Goal: Information Seeking & Learning: Compare options

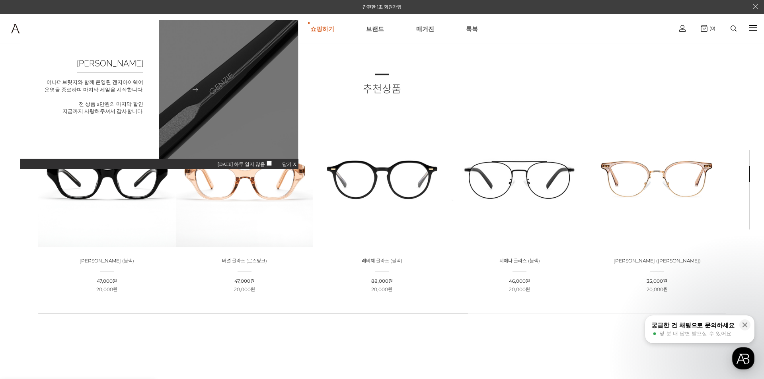
click at [82, 83] on p "어나더브릿지와 함께 운영된 겐지아이웨어 운영을 종료하며 마지막 세일을 시작합니다. 전 상품 2만원의 마지막 할인 지금까지 사랑해주셔서 감사합니…" at bounding box center [94, 79] width 99 height 8
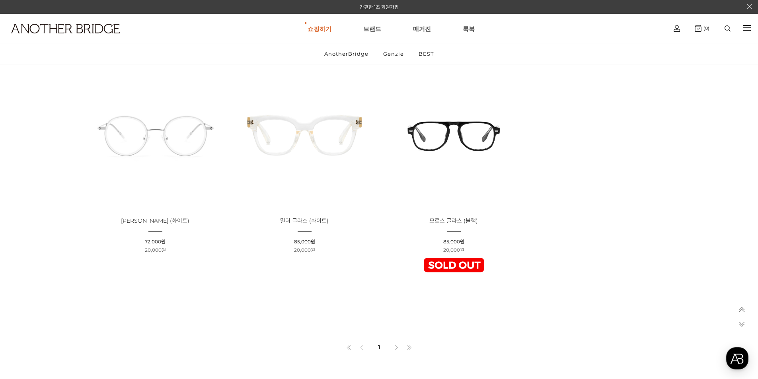
scroll to position [2765, 0]
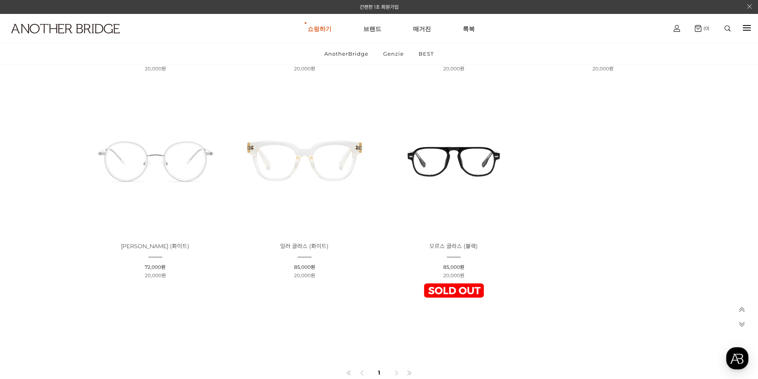
drag, startPoint x: 756, startPoint y: 314, endPoint x: 742, endPoint y: 304, distance: 17.4
click at [456, 203] on img at bounding box center [454, 160] width 144 height 144
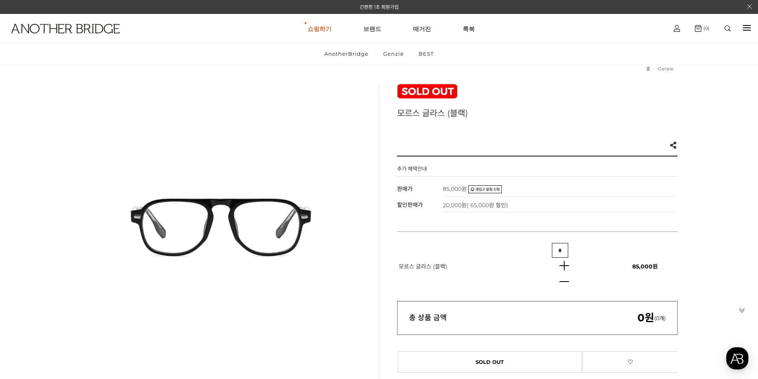
scroll to position [40, 0]
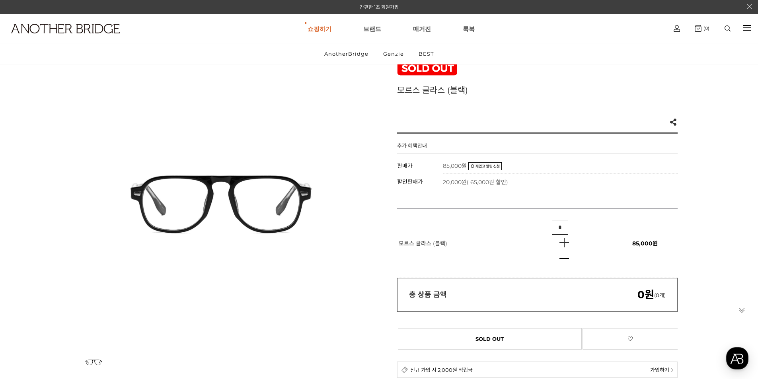
click at [561, 245] on img at bounding box center [564, 243] width 24 height 16
click at [565, 258] on img at bounding box center [564, 259] width 24 height 16
click at [566, 246] on img at bounding box center [564, 243] width 24 height 16
click at [562, 230] on input "*" at bounding box center [560, 227] width 16 height 15
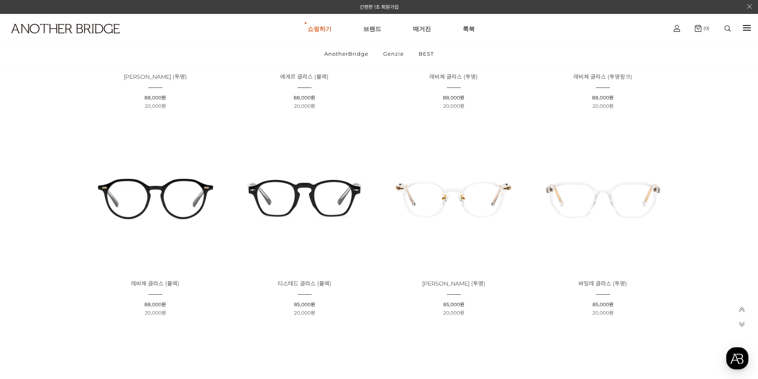
scroll to position [934, 0]
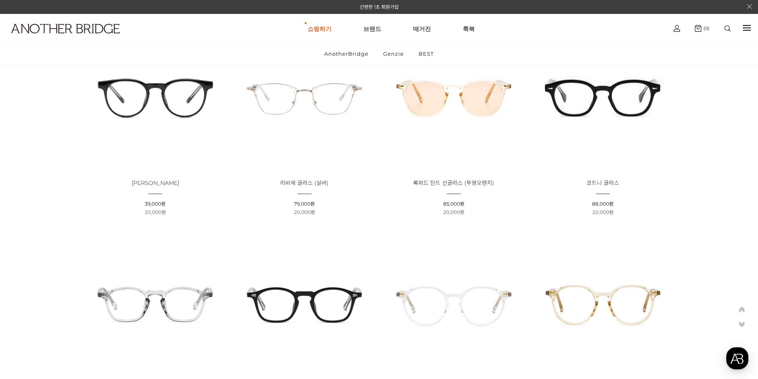
scroll to position [756, 0]
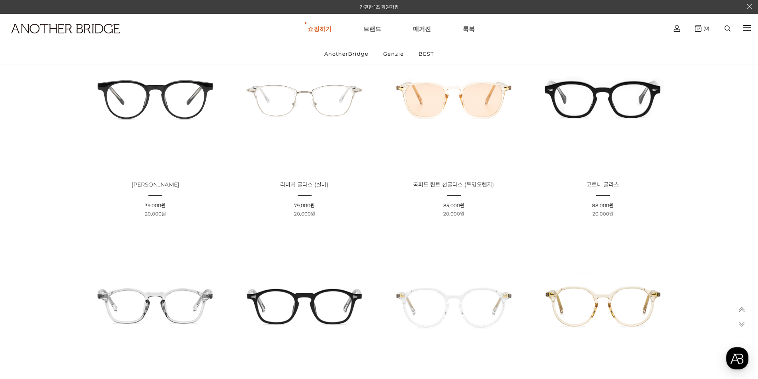
click at [603, 133] on img at bounding box center [603, 99] width 144 height 144
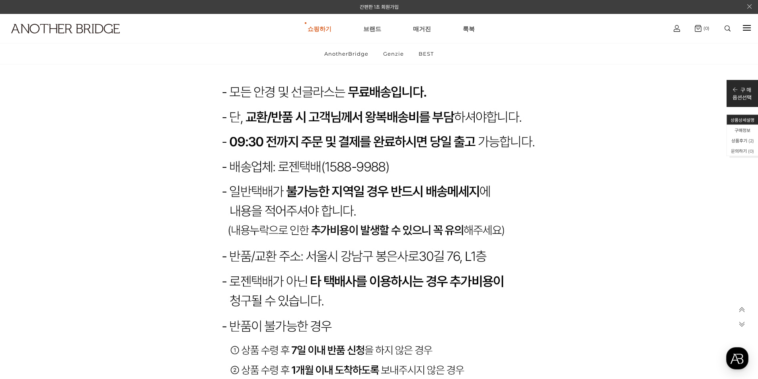
scroll to position [8433, 0]
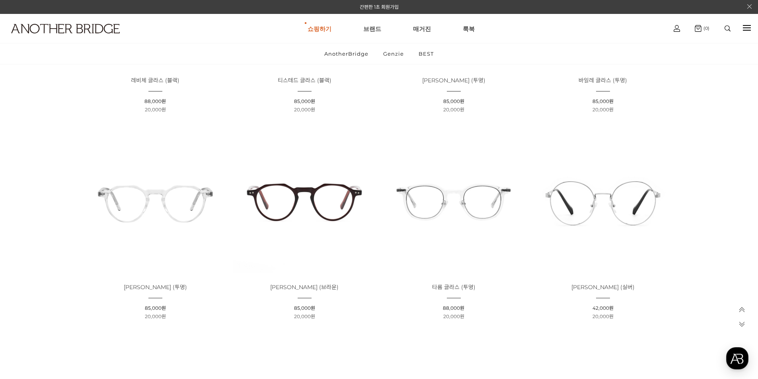
scroll to position [1274, 0]
drag, startPoint x: 409, startPoint y: 172, endPoint x: 401, endPoint y: 166, distance: 10.2
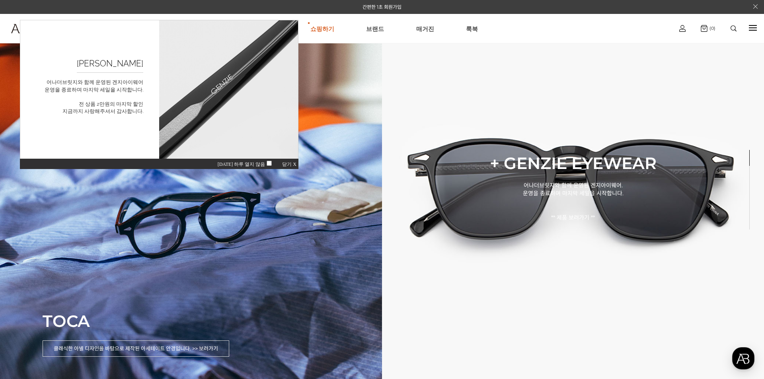
click at [290, 164] on span "닫기 X" at bounding box center [289, 165] width 14 height 6
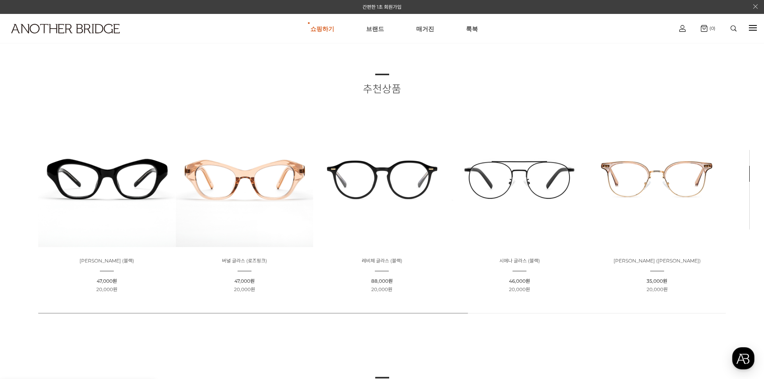
drag, startPoint x: 61, startPoint y: 302, endPoint x: 213, endPoint y: 307, distance: 152.2
click at [199, 307] on body "간편한 1초 회원가입 상품검색하기 검색 인기검색어 # 상품 상세 검색 바로가기 쇼핑하기 AnotherBridge Genzie BEST 브랜드 …" at bounding box center [382, 189] width 764 height 379
drag, startPoint x: 158, startPoint y: 357, endPoint x: 219, endPoint y: 334, distance: 64.8
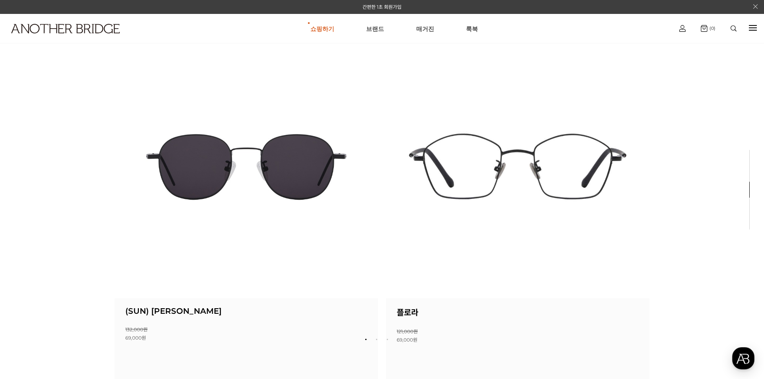
click at [755, 27] on div at bounding box center [753, 27] width 8 height 1
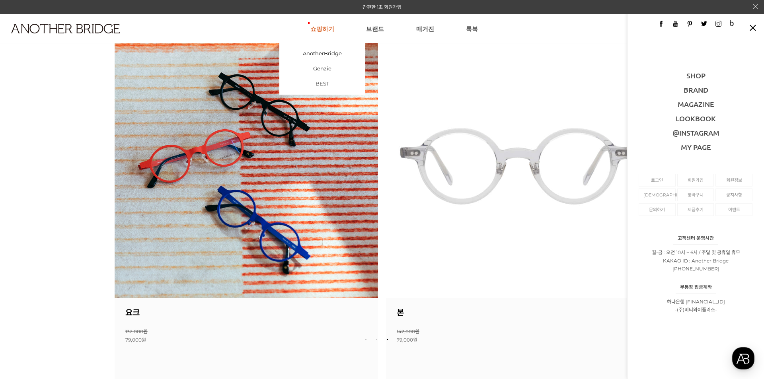
click at [323, 87] on link "BEST" at bounding box center [322, 83] width 86 height 15
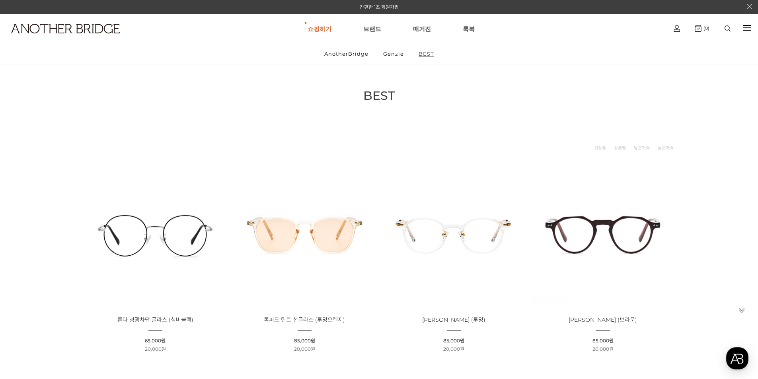
click at [424, 55] on link "BEST" at bounding box center [426, 53] width 29 height 21
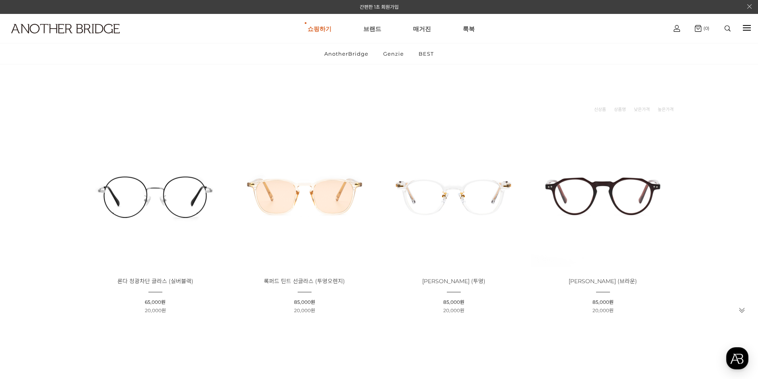
scroll to position [40, 0]
click at [395, 58] on link "Genzie" at bounding box center [394, 53] width 34 height 21
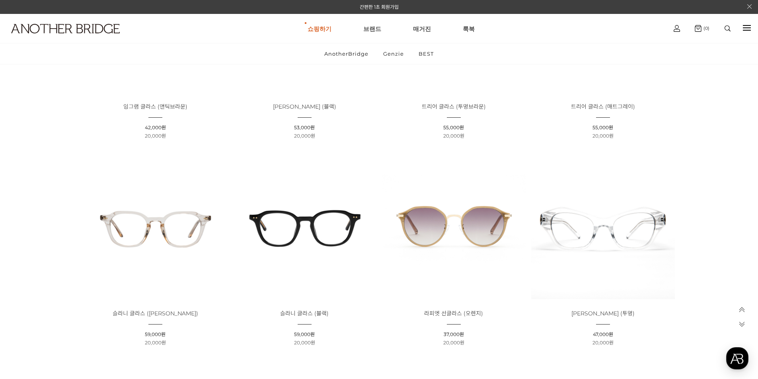
scroll to position [1871, 0]
drag, startPoint x: 524, startPoint y: 96, endPoint x: 538, endPoint y: 92, distance: 14.5
click at [524, 96] on li "상품명 : 트리어 글라스 (투명브라운) 판매가 : 55,000원 할인판매가 : 20,000원" at bounding box center [453, 42] width 149 height 199
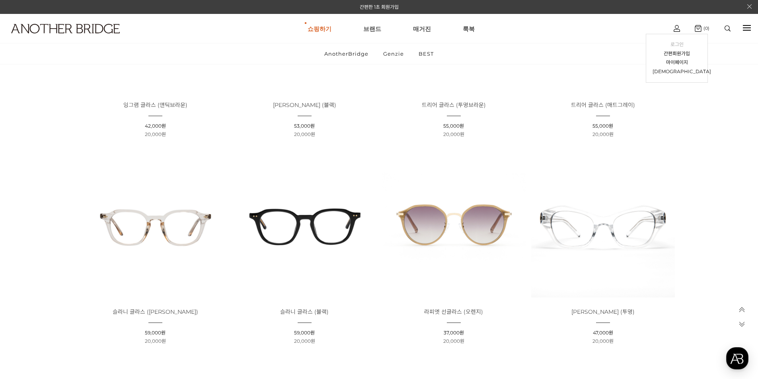
click at [680, 42] on link "로그인" at bounding box center [677, 44] width 49 height 9
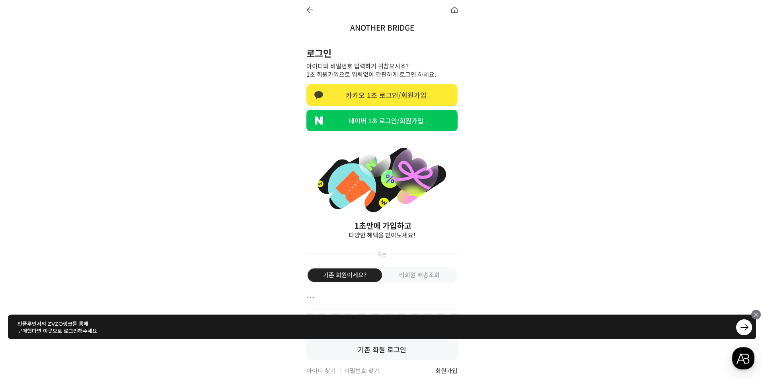
click at [401, 95] on link "카카오 1초 로그인/회원가입" at bounding box center [382, 94] width 151 height 21
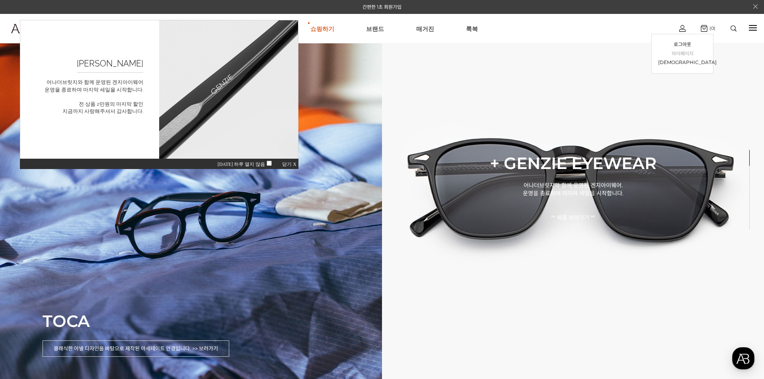
click at [685, 54] on link "마이페이지" at bounding box center [682, 53] width 49 height 9
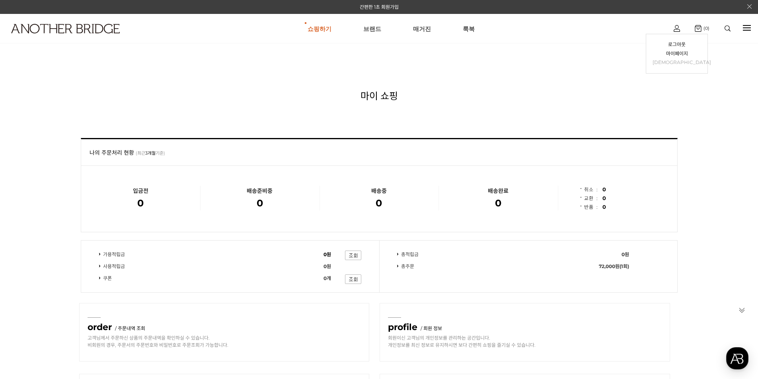
click at [675, 60] on link "[DEMOGRAPHIC_DATA]" at bounding box center [677, 62] width 49 height 9
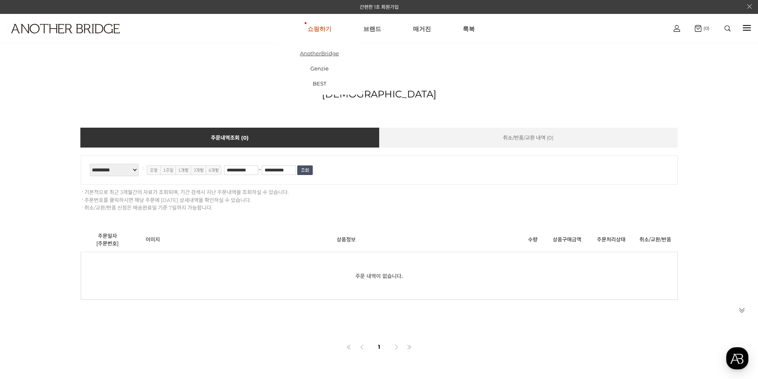
click at [326, 54] on link "AnotherBridge" at bounding box center [320, 53] width 86 height 15
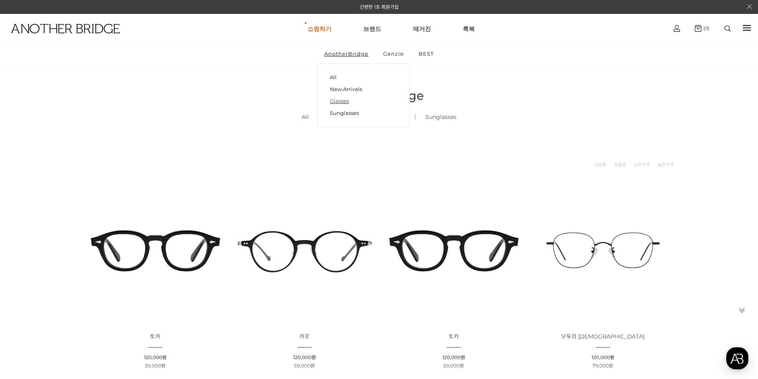
click at [342, 103] on link "Glasses" at bounding box center [364, 101] width 68 height 12
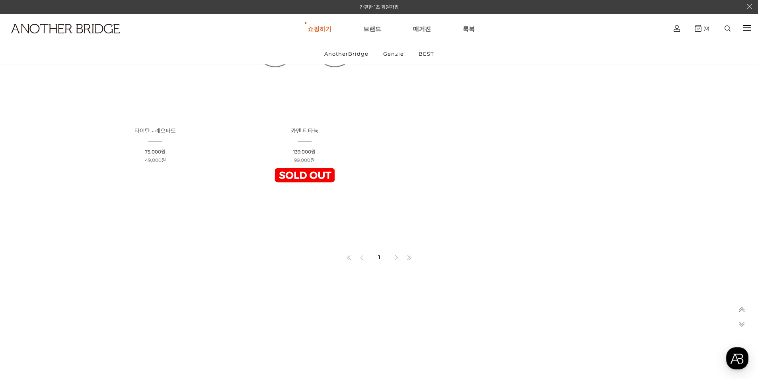
scroll to position [1035, 0]
click at [394, 254] on icon at bounding box center [397, 257] width 6 height 6
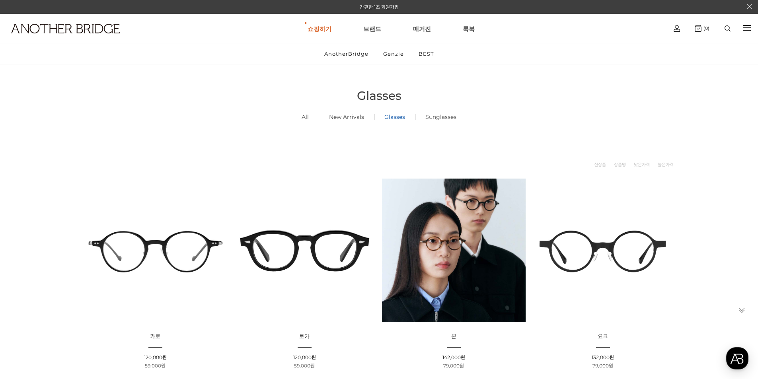
click at [353, 118] on link "New Arrivals ()" at bounding box center [346, 117] width 55 height 27
click at [304, 117] on link "All ()" at bounding box center [305, 117] width 27 height 27
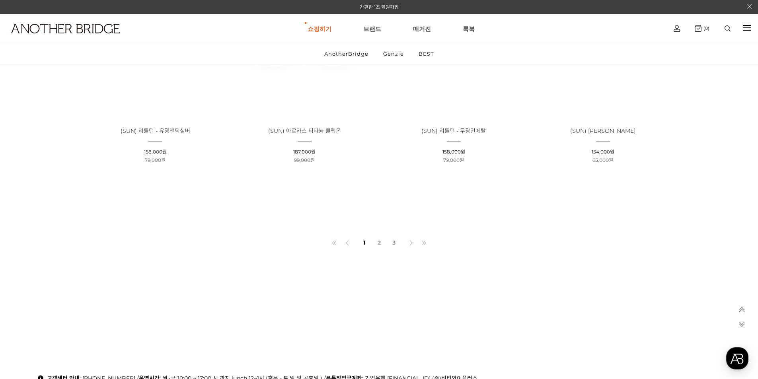
scroll to position [637, 0]
click at [383, 244] on link "2" at bounding box center [379, 241] width 13 height 14
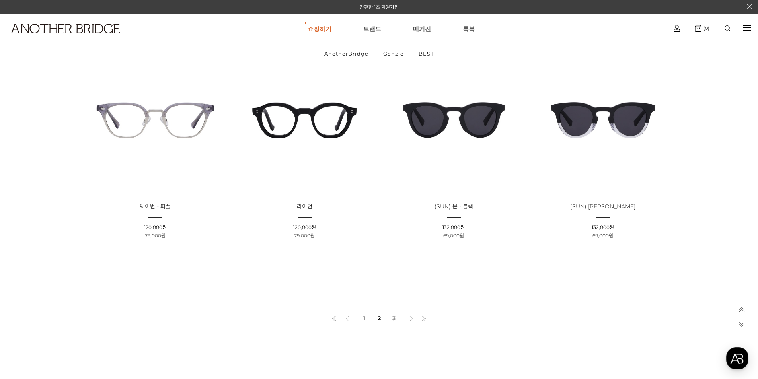
scroll to position [557, 0]
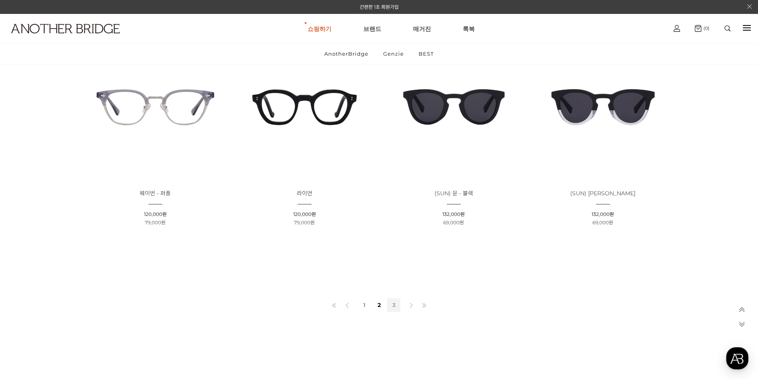
click at [397, 305] on link "3" at bounding box center [393, 306] width 13 height 14
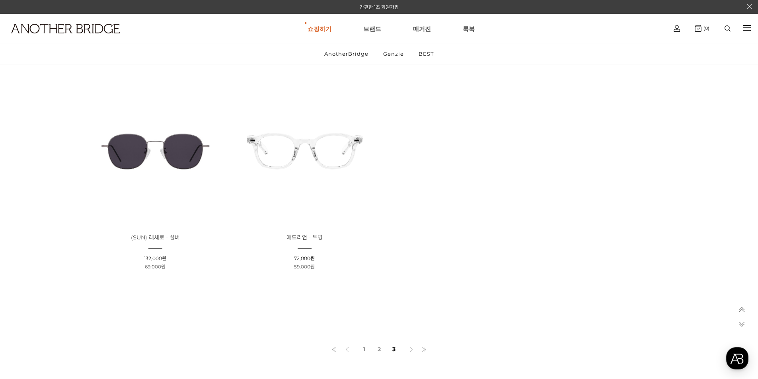
scroll to position [318, 0]
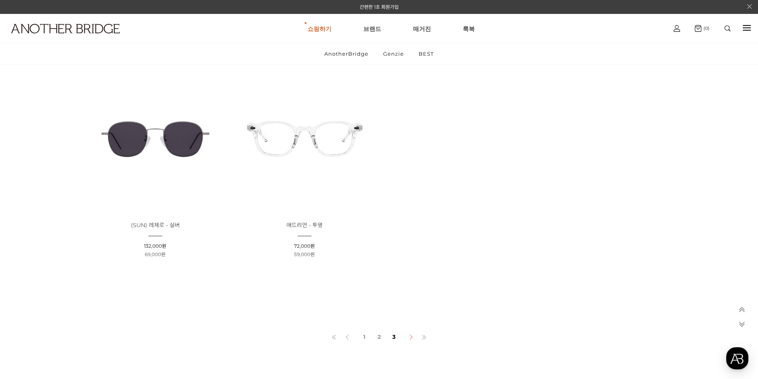
click at [412, 340] on icon at bounding box center [411, 338] width 6 height 6
click at [413, 338] on icon at bounding box center [411, 338] width 6 height 6
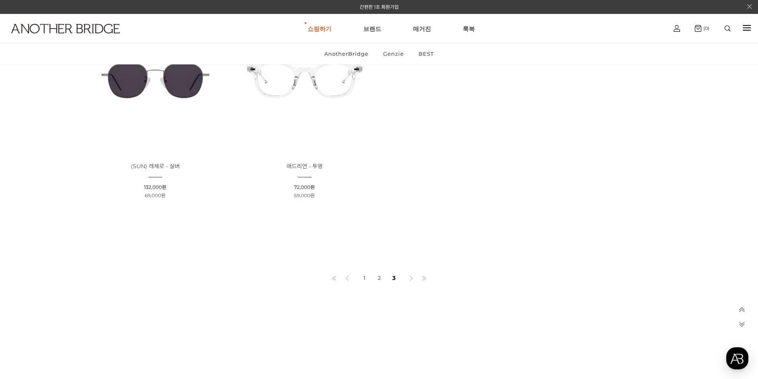
scroll to position [398, 0]
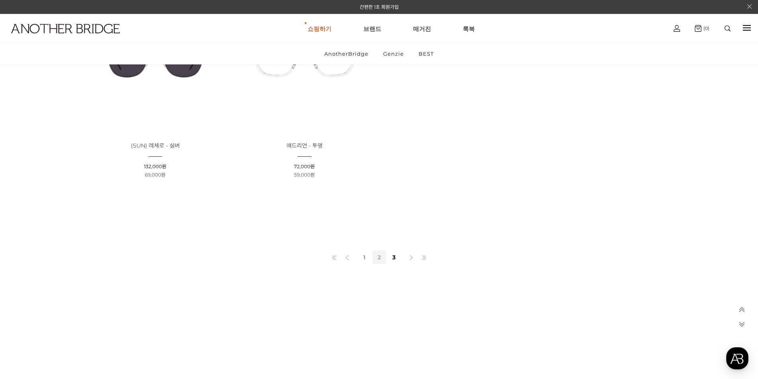
click at [383, 254] on link "2" at bounding box center [379, 258] width 13 height 14
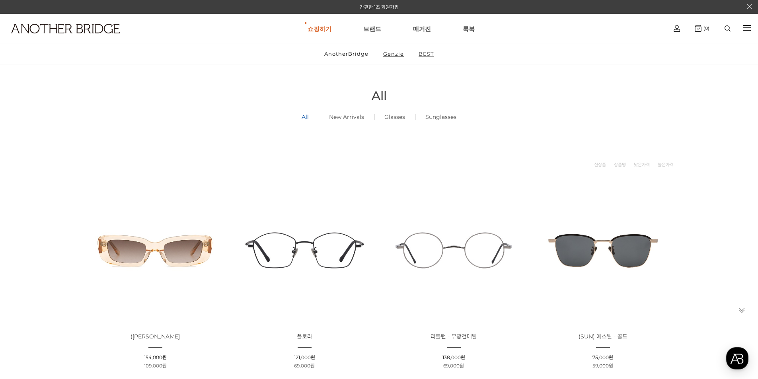
click at [424, 53] on link "BEST" at bounding box center [426, 53] width 29 height 21
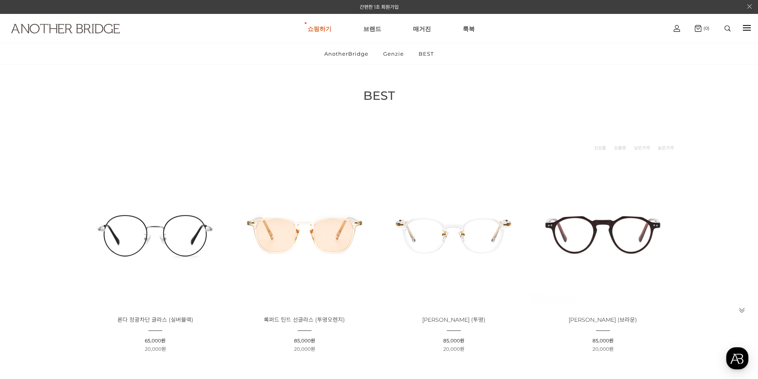
click at [84, 32] on img at bounding box center [65, 29] width 109 height 10
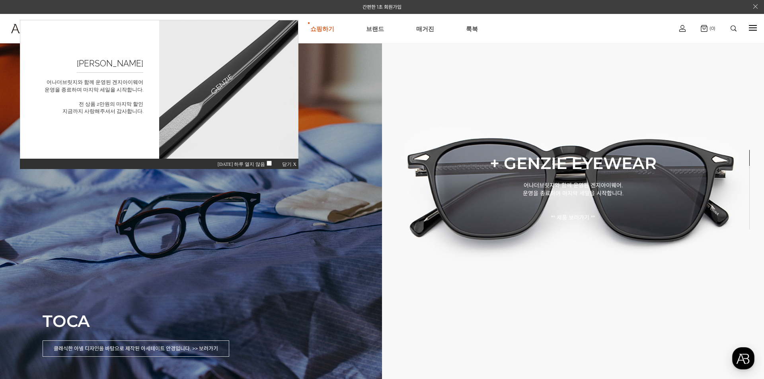
click at [239, 236] on div "TOCA 클래식한 아넬 디자인을 바탕으로 제작된 아세테이트 안경입니다. >> 보러가기" at bounding box center [191, 189] width 382 height 379
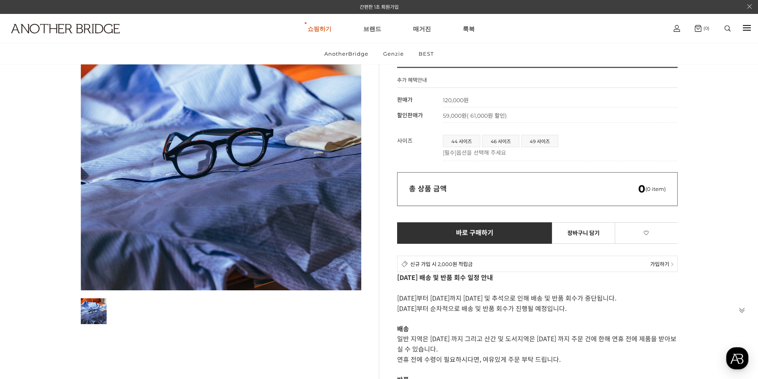
scroll to position [80, 0]
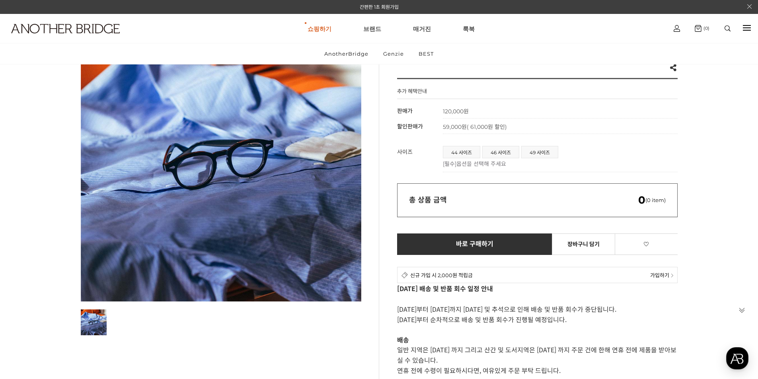
click at [537, 63] on ul "AnotherBridge Genzie BEST" at bounding box center [379, 53] width 758 height 21
click at [724, 31] on div at bounding box center [727, 28] width 25 height 14
click at [728, 28] on img at bounding box center [728, 28] width 6 height 6
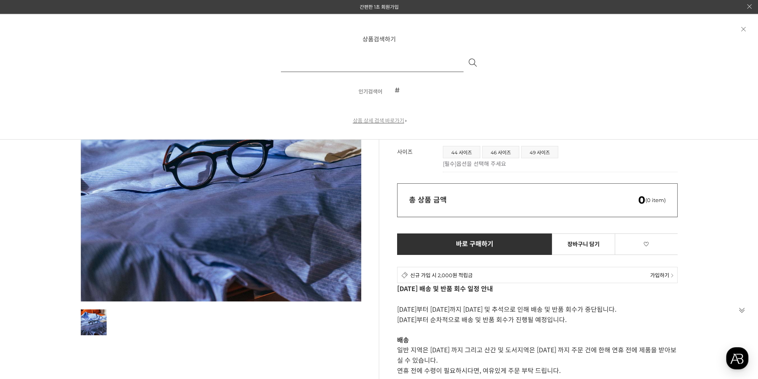
click at [402, 66] on input "text" at bounding box center [372, 62] width 183 height 19
type input "*"
type input "******"
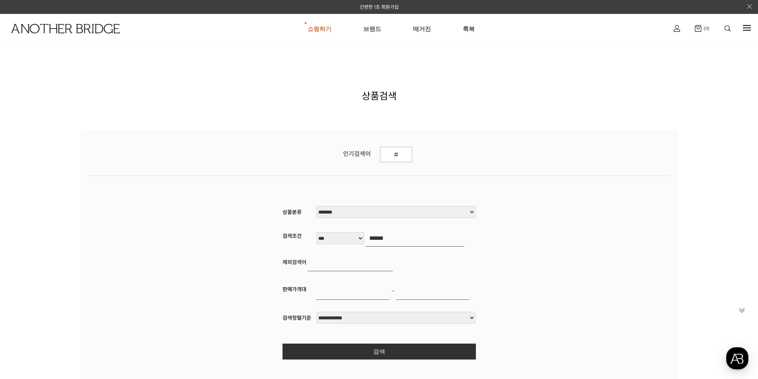
click at [404, 237] on input "******" at bounding box center [414, 238] width 99 height 17
drag, startPoint x: 289, startPoint y: 247, endPoint x: 266, endPoint y: 247, distance: 23.9
click at [280, 247] on fieldset "**********" at bounding box center [379, 277] width 231 height 166
type input "**********"
click at [283, 344] on button "검색" at bounding box center [379, 352] width 193 height 16
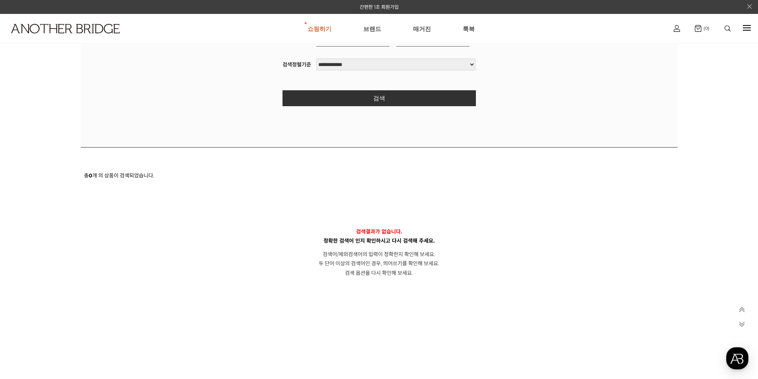
scroll to position [250, 0]
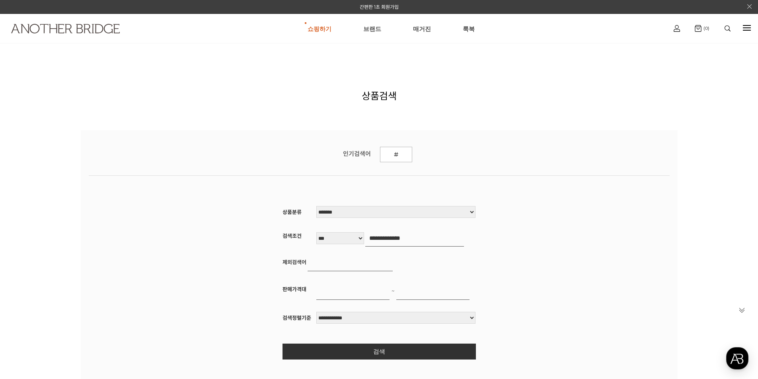
click at [77, 40] on link at bounding box center [61, 38] width 114 height 29
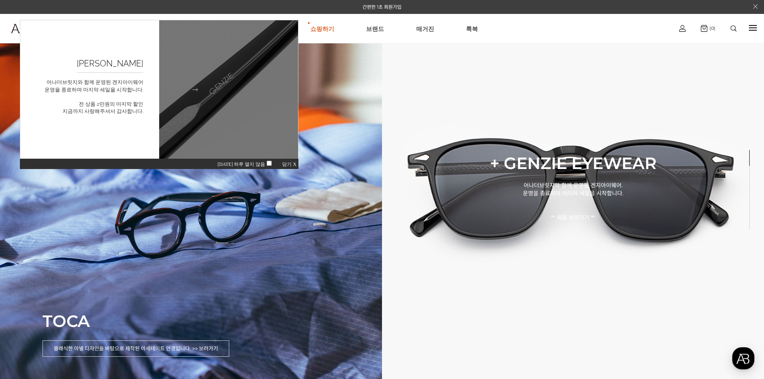
click at [212, 123] on img at bounding box center [228, 90] width 153 height 153
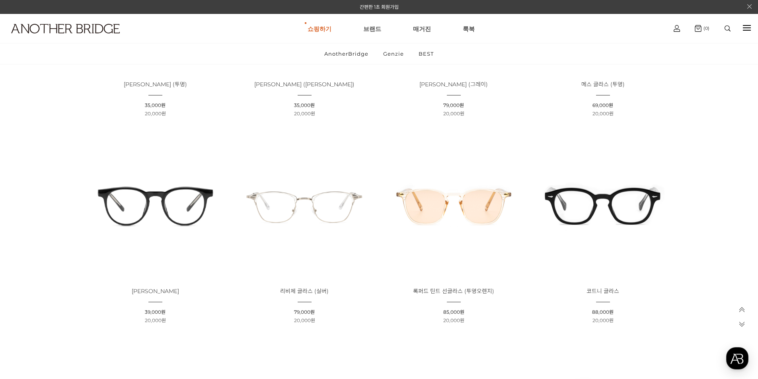
scroll to position [677, 0]
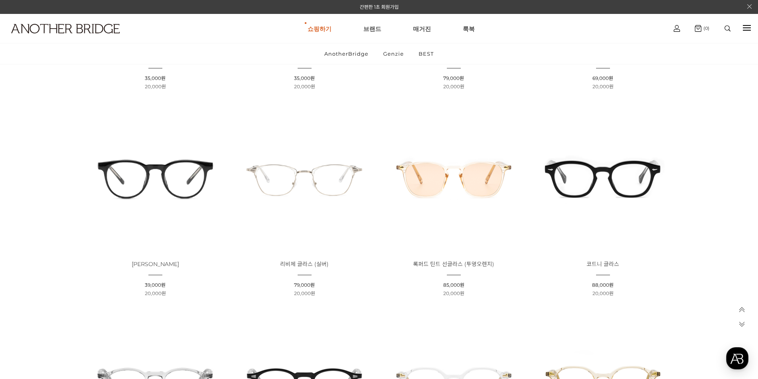
click at [627, 198] on img at bounding box center [603, 178] width 144 height 144
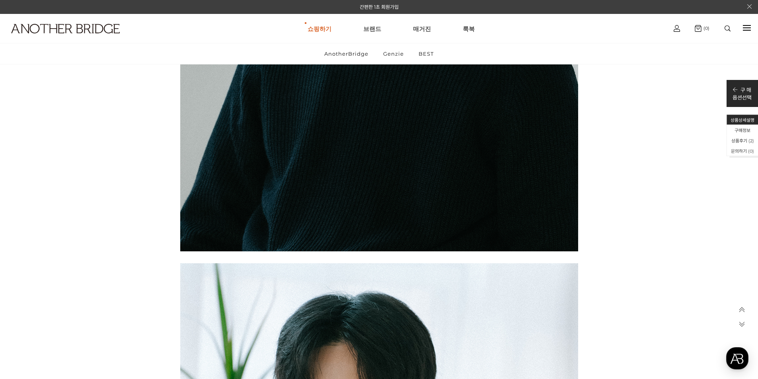
scroll to position [2104, 0]
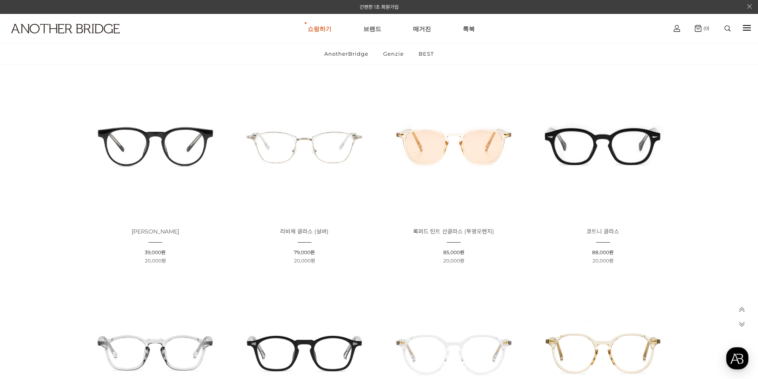
scroll to position [686, 0]
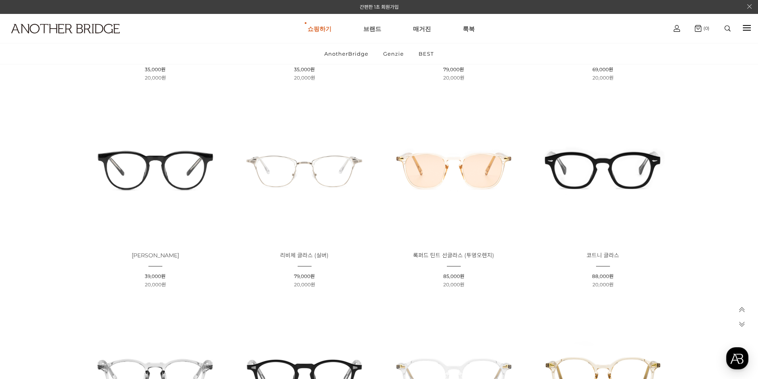
click at [591, 199] on img at bounding box center [603, 170] width 144 height 144
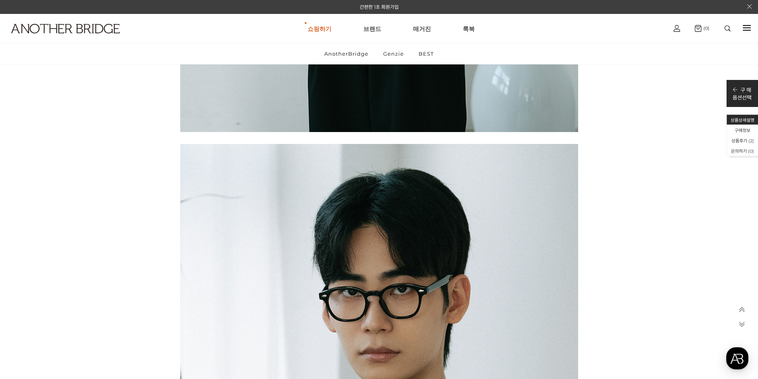
scroll to position [1592, 0]
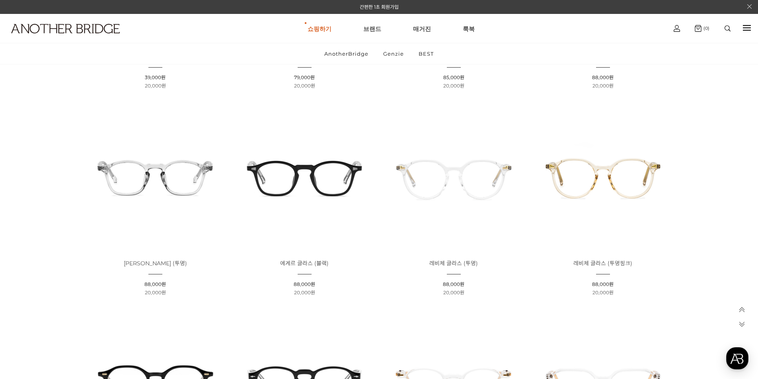
click at [307, 201] on img at bounding box center [305, 177] width 144 height 144
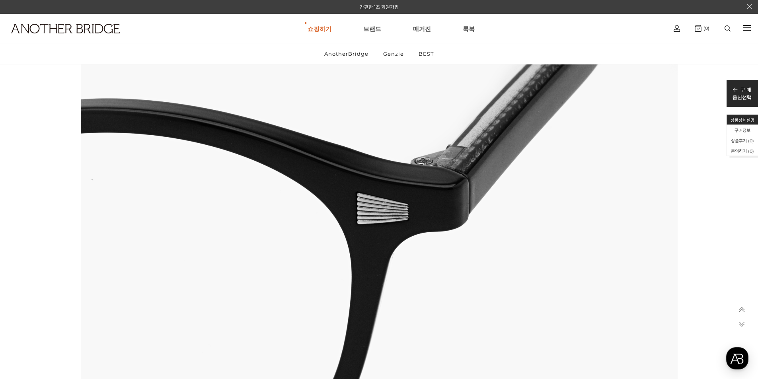
scroll to position [5967, 0]
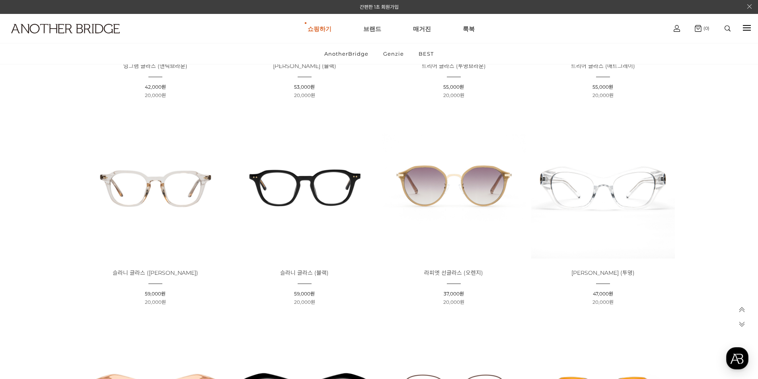
scroll to position [1889, 0]
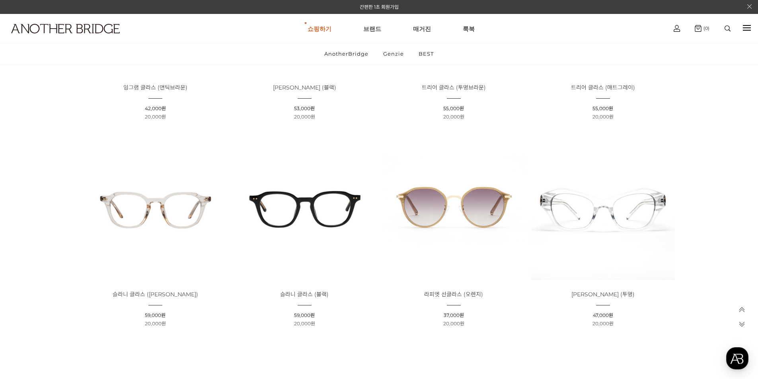
click at [327, 225] on img at bounding box center [305, 209] width 144 height 144
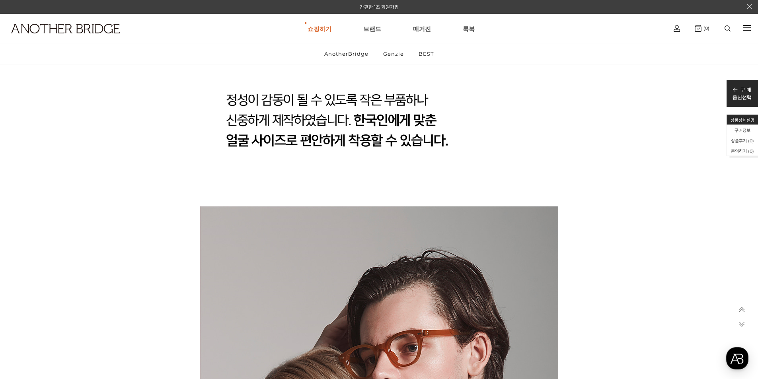
scroll to position [2315, 0]
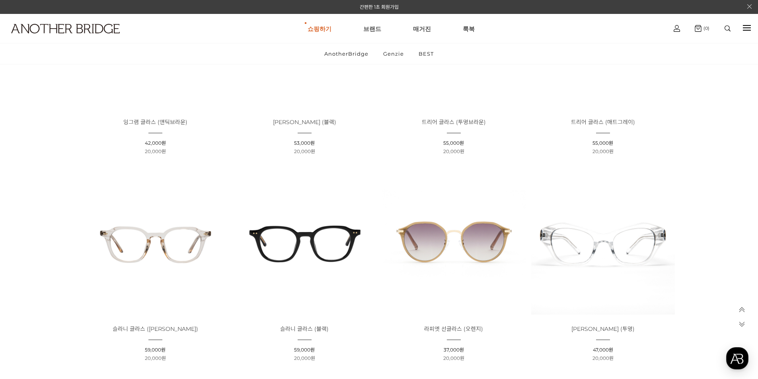
scroll to position [1849, 0]
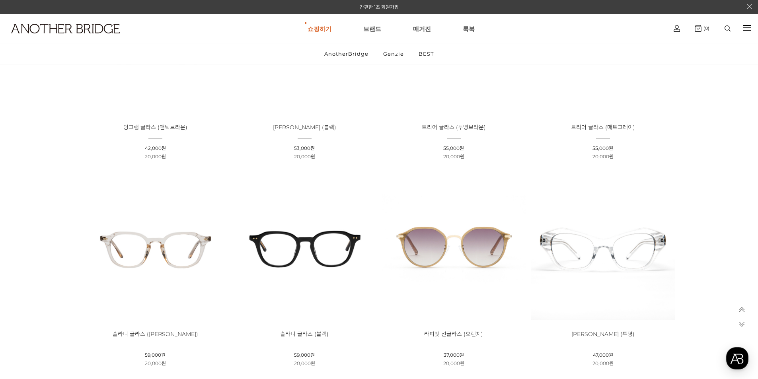
click at [172, 266] on img at bounding box center [156, 248] width 144 height 144
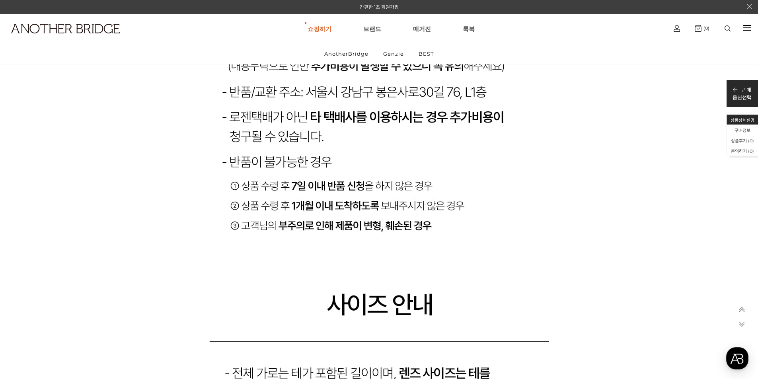
scroll to position [7677, 0]
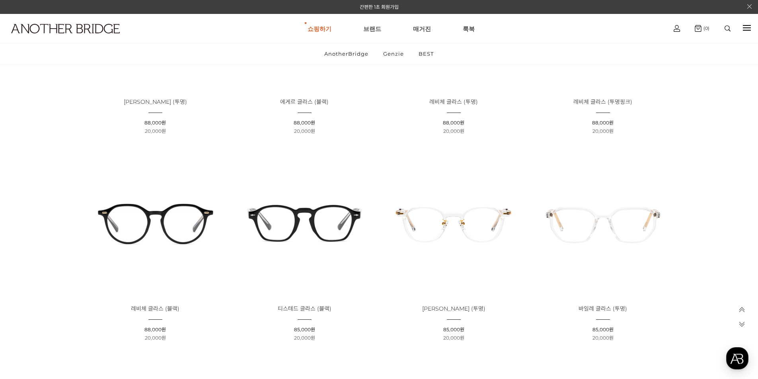
scroll to position [1053, 0]
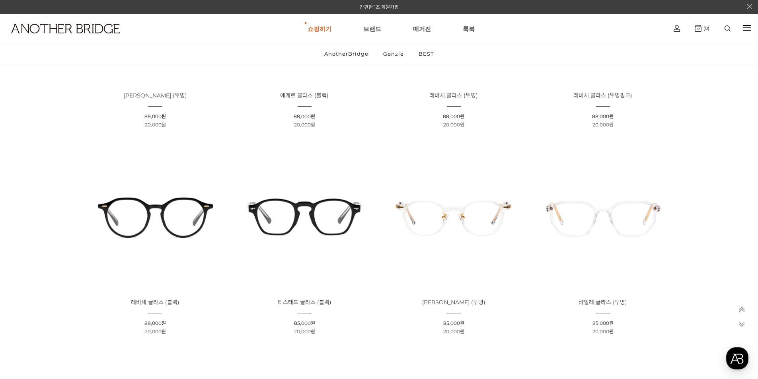
click at [319, 208] on img at bounding box center [305, 217] width 144 height 144
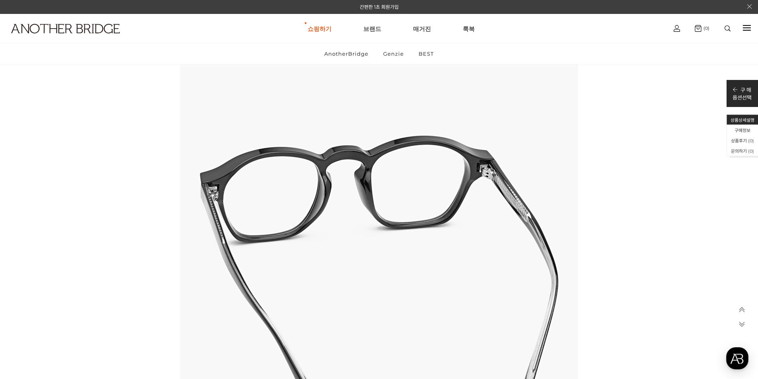
scroll to position [2745, 0]
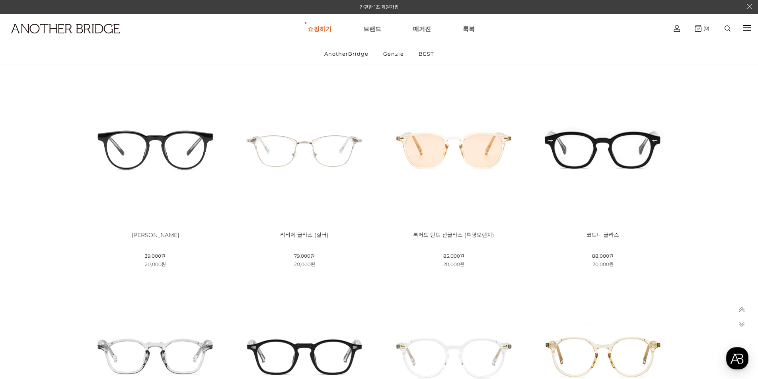
scroll to position [694, 0]
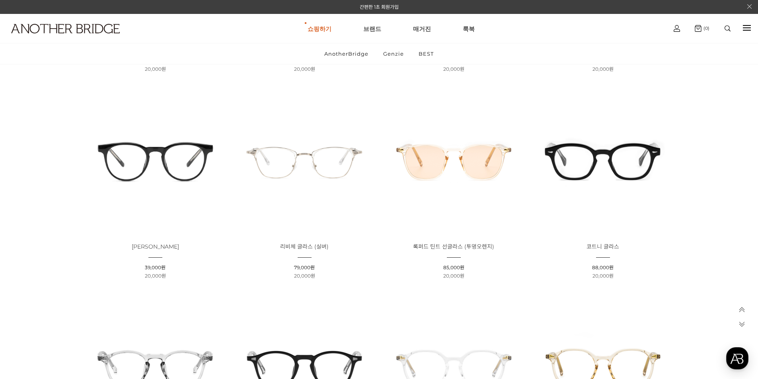
click at [628, 163] on img at bounding box center [603, 161] width 144 height 144
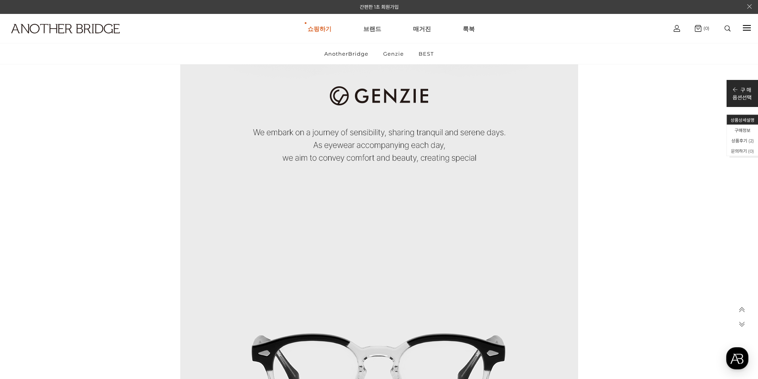
scroll to position [3225, 0]
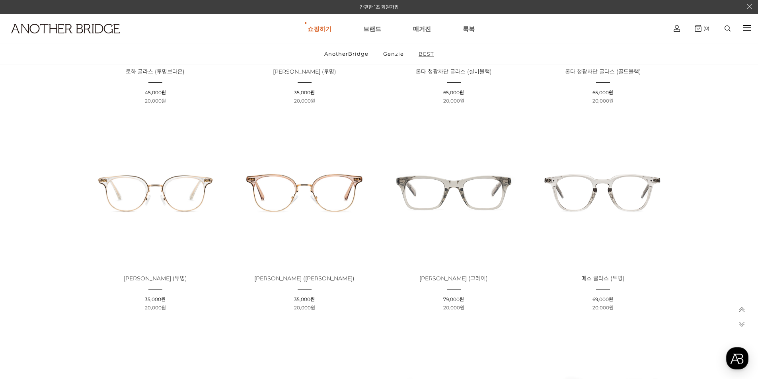
click at [432, 55] on link "BEST" at bounding box center [426, 53] width 29 height 21
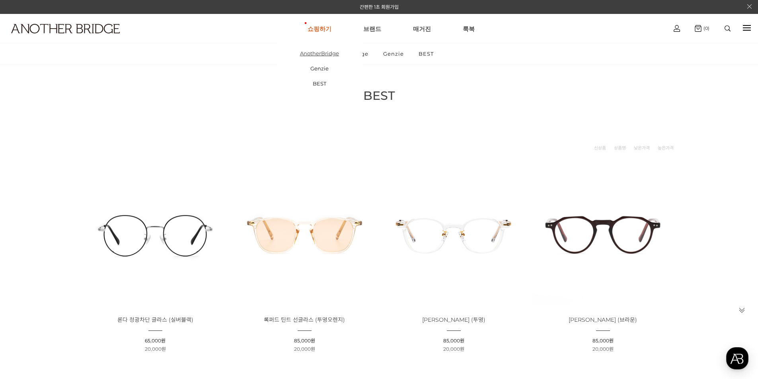
click at [320, 55] on link "AnotherBridge" at bounding box center [320, 53] width 86 height 15
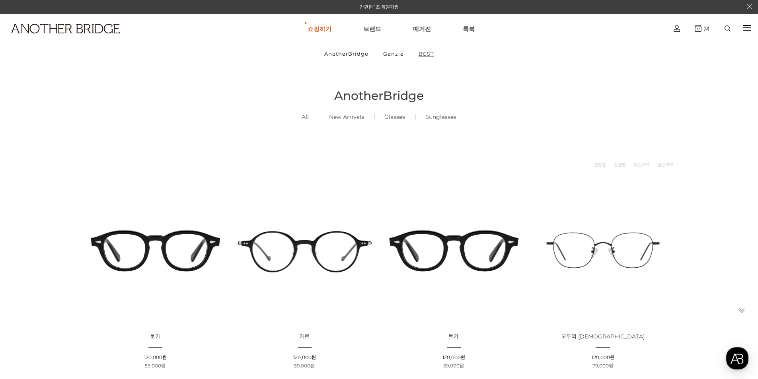
click at [426, 55] on link "BEST" at bounding box center [426, 53] width 29 height 21
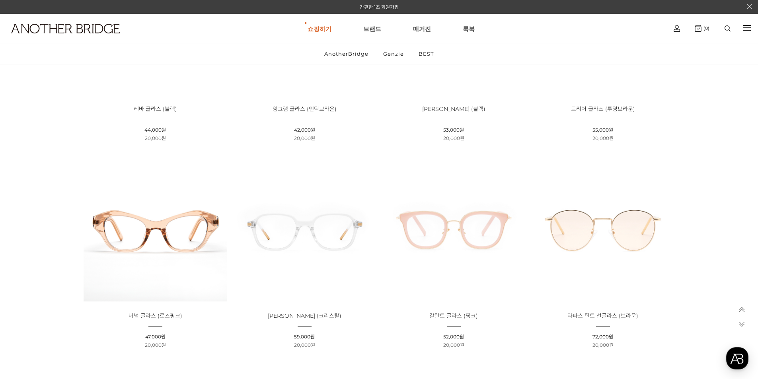
scroll to position [358, 0]
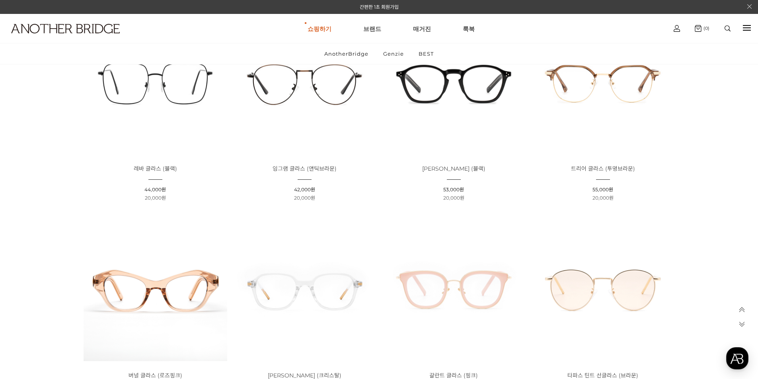
click at [461, 89] on img at bounding box center [454, 83] width 144 height 144
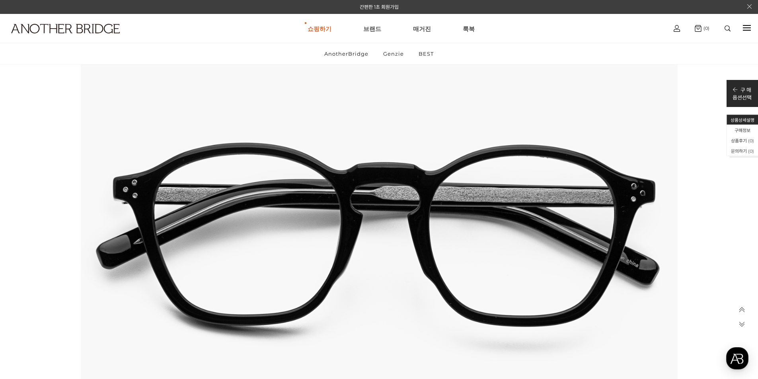
scroll to position [836, 0]
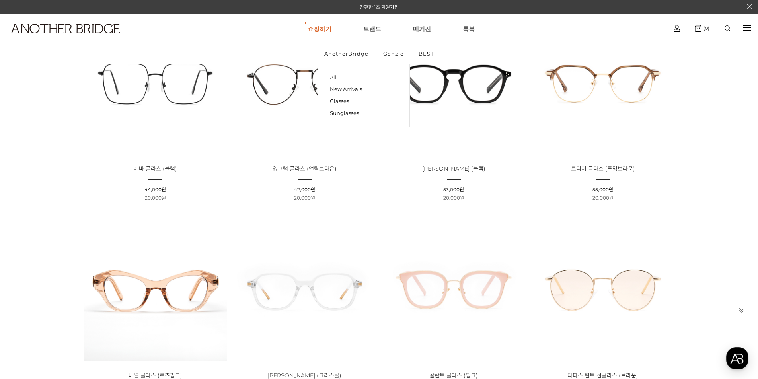
click at [334, 76] on link "All" at bounding box center [364, 77] width 68 height 11
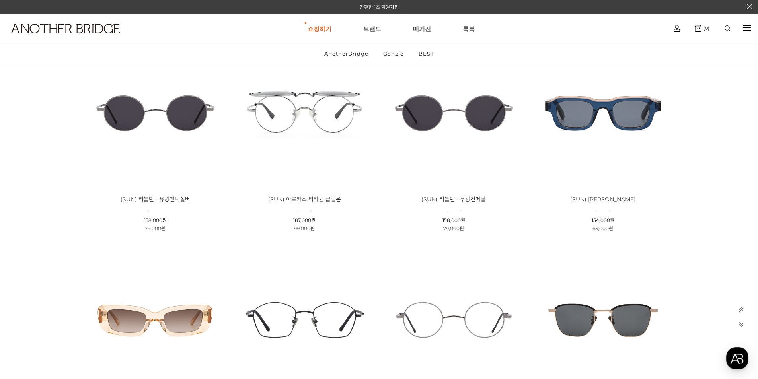
scroll to position [557, 0]
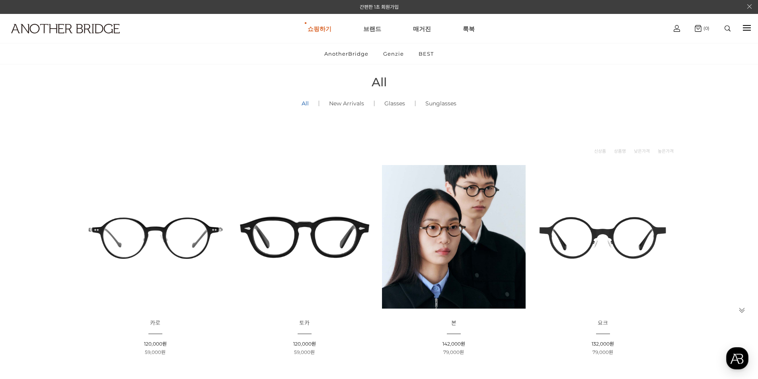
scroll to position [0, 0]
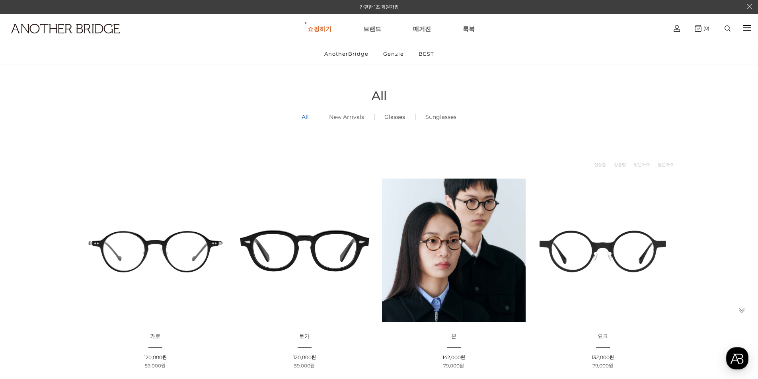
click at [399, 119] on link "Glasses ()" at bounding box center [395, 117] width 41 height 27
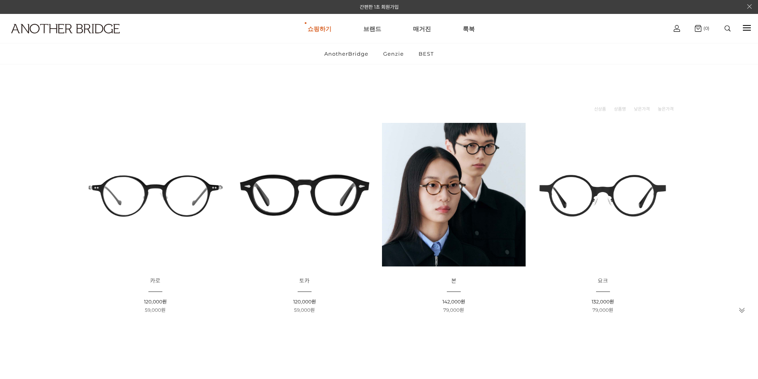
scroll to position [80, 0]
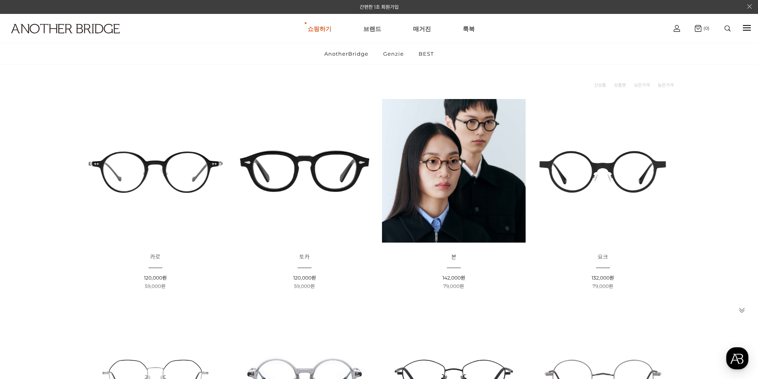
click at [348, 189] on img at bounding box center [305, 171] width 144 height 144
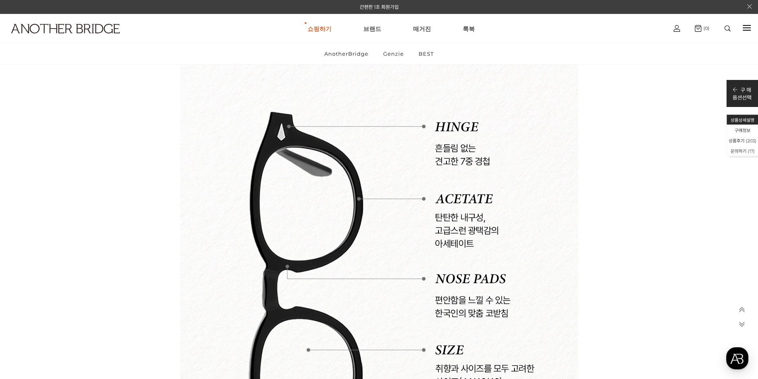
scroll to position [3862, 0]
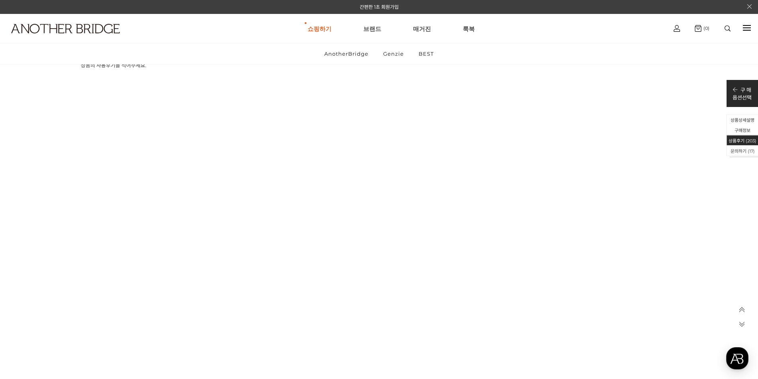
click at [752, 364] on div at bounding box center [742, 327] width 22 height 82
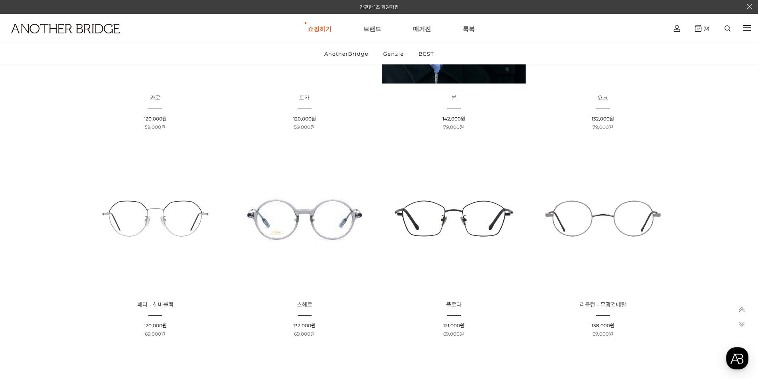
scroll to position [40, 0]
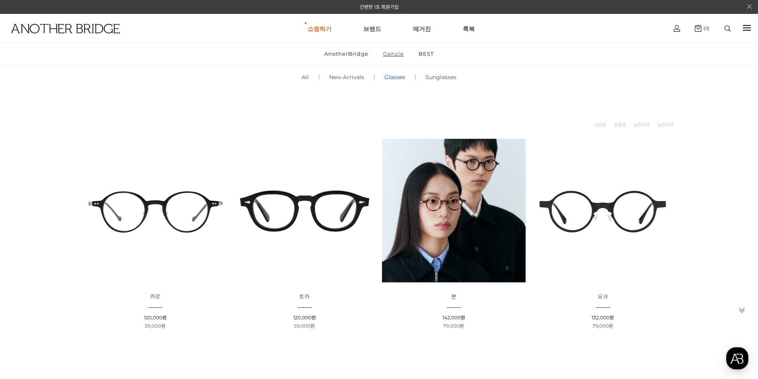
click at [395, 54] on link "Genzie" at bounding box center [394, 53] width 34 height 21
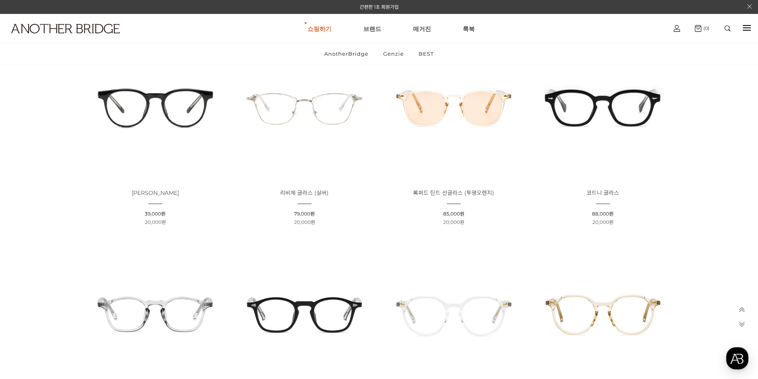
scroll to position [756, 0]
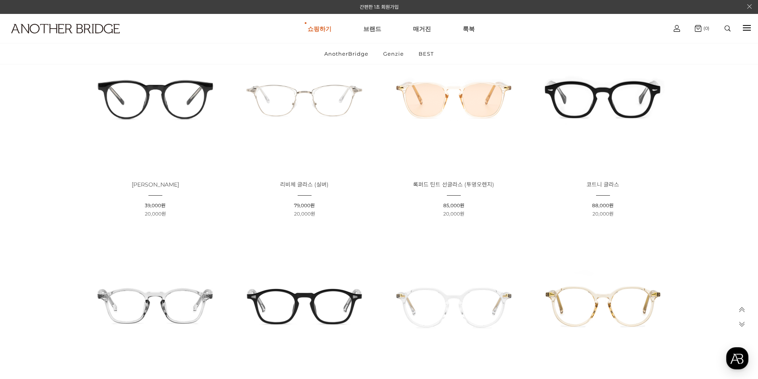
click at [615, 118] on img at bounding box center [603, 99] width 144 height 144
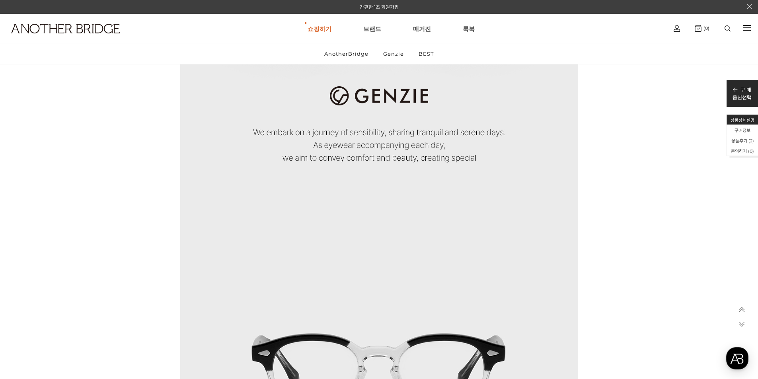
scroll to position [3145, 0]
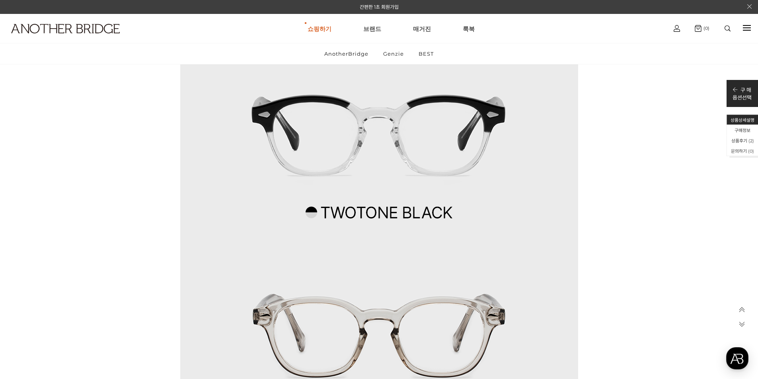
drag, startPoint x: 437, startPoint y: 233, endPoint x: 431, endPoint y: 232, distance: 6.0
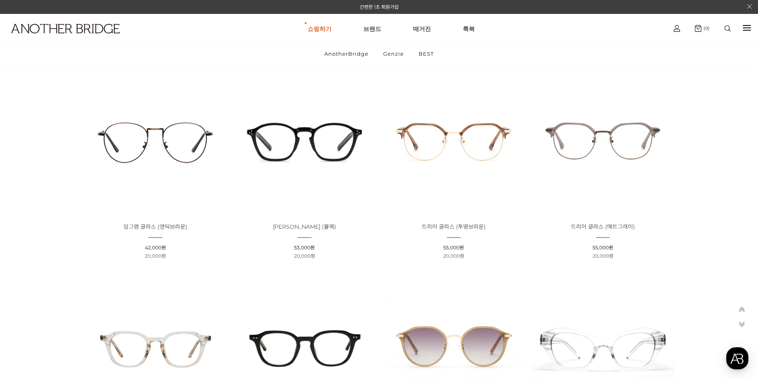
scroll to position [1752, 0]
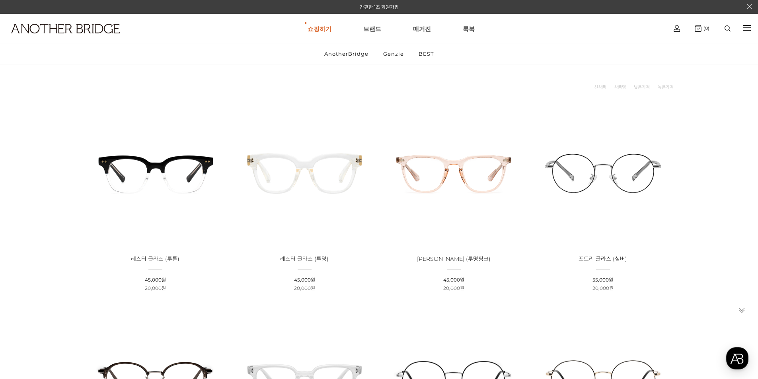
scroll to position [0, 0]
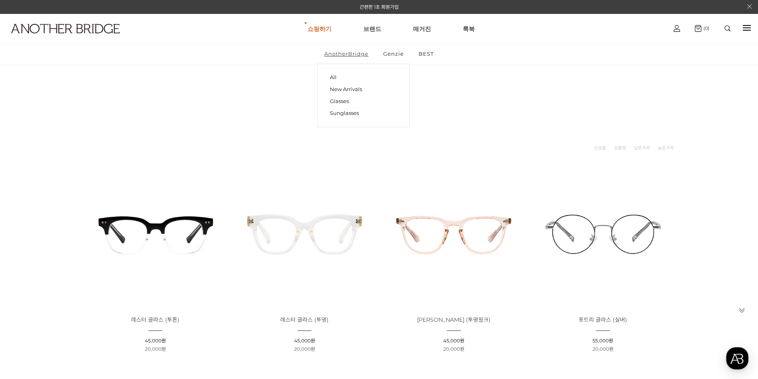
click at [336, 50] on link "AnotherBridge" at bounding box center [347, 53] width 58 height 21
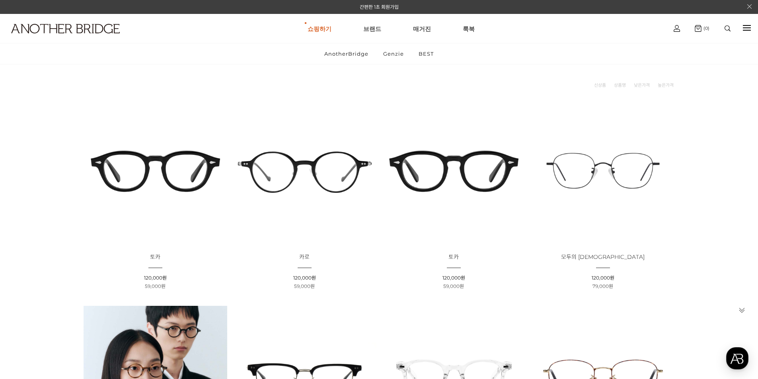
click at [163, 179] on img at bounding box center [156, 171] width 144 height 144
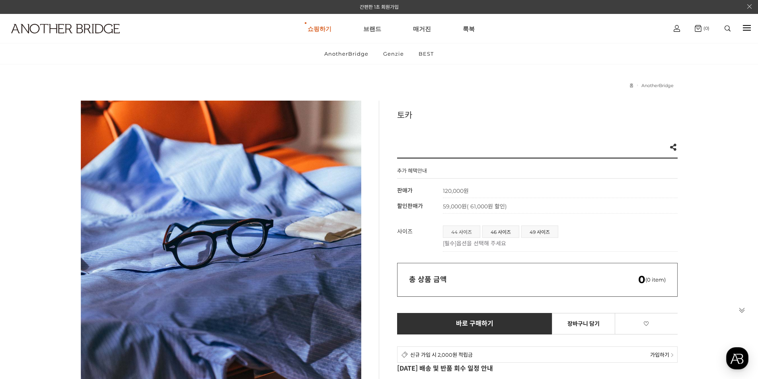
click at [467, 231] on span "44 사이즈" at bounding box center [461, 232] width 37 height 12
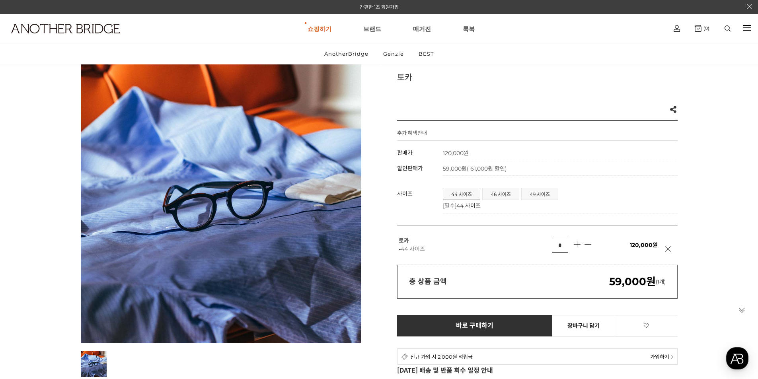
scroll to position [40, 0]
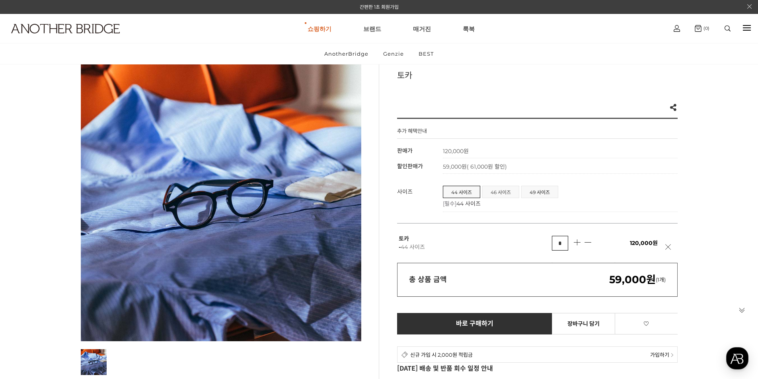
click at [508, 191] on span "46 사이즈" at bounding box center [501, 192] width 36 height 12
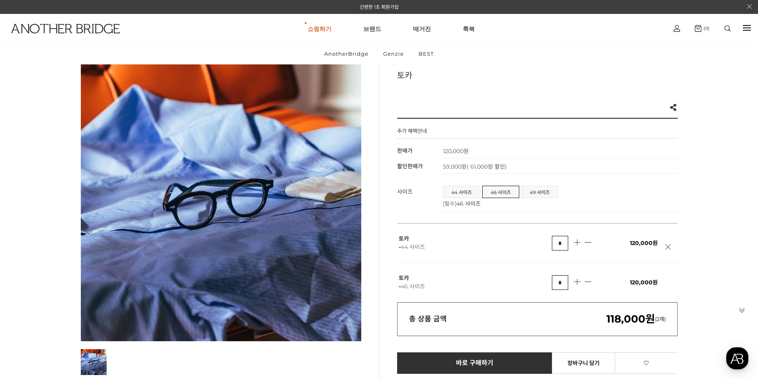
click at [670, 249] on link at bounding box center [671, 251] width 10 height 14
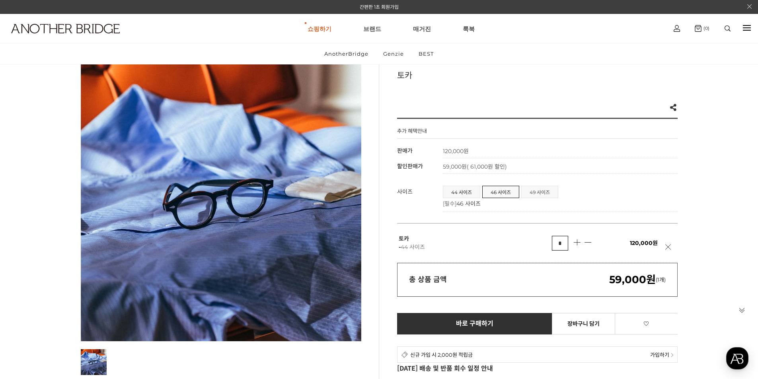
click at [534, 194] on span "49 사이즈" at bounding box center [540, 192] width 36 height 12
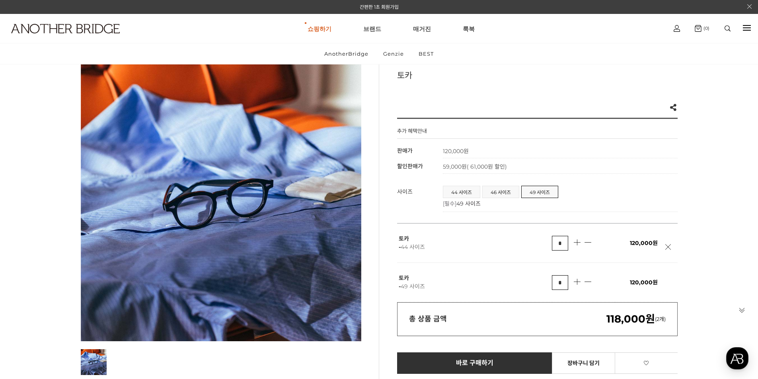
click at [667, 246] on link at bounding box center [671, 251] width 10 height 14
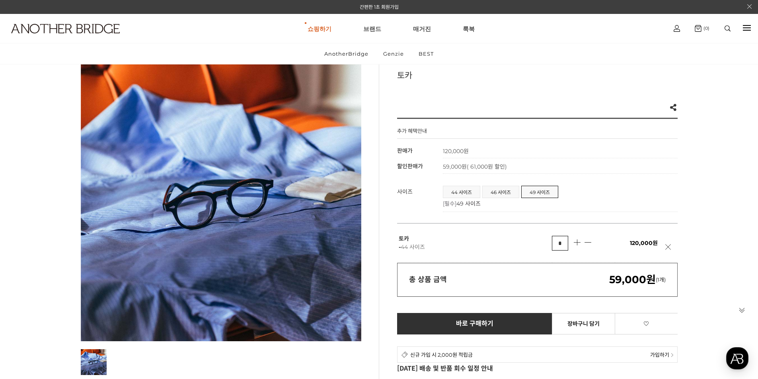
click at [667, 246] on link at bounding box center [671, 251] width 10 height 14
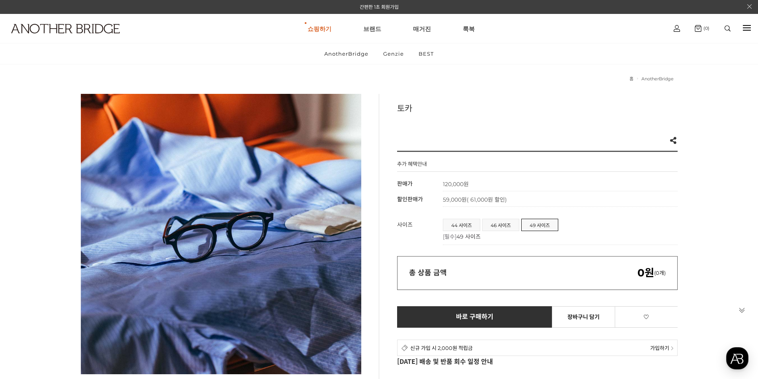
scroll to position [0, 0]
